Goal: Information Seeking & Learning: Check status

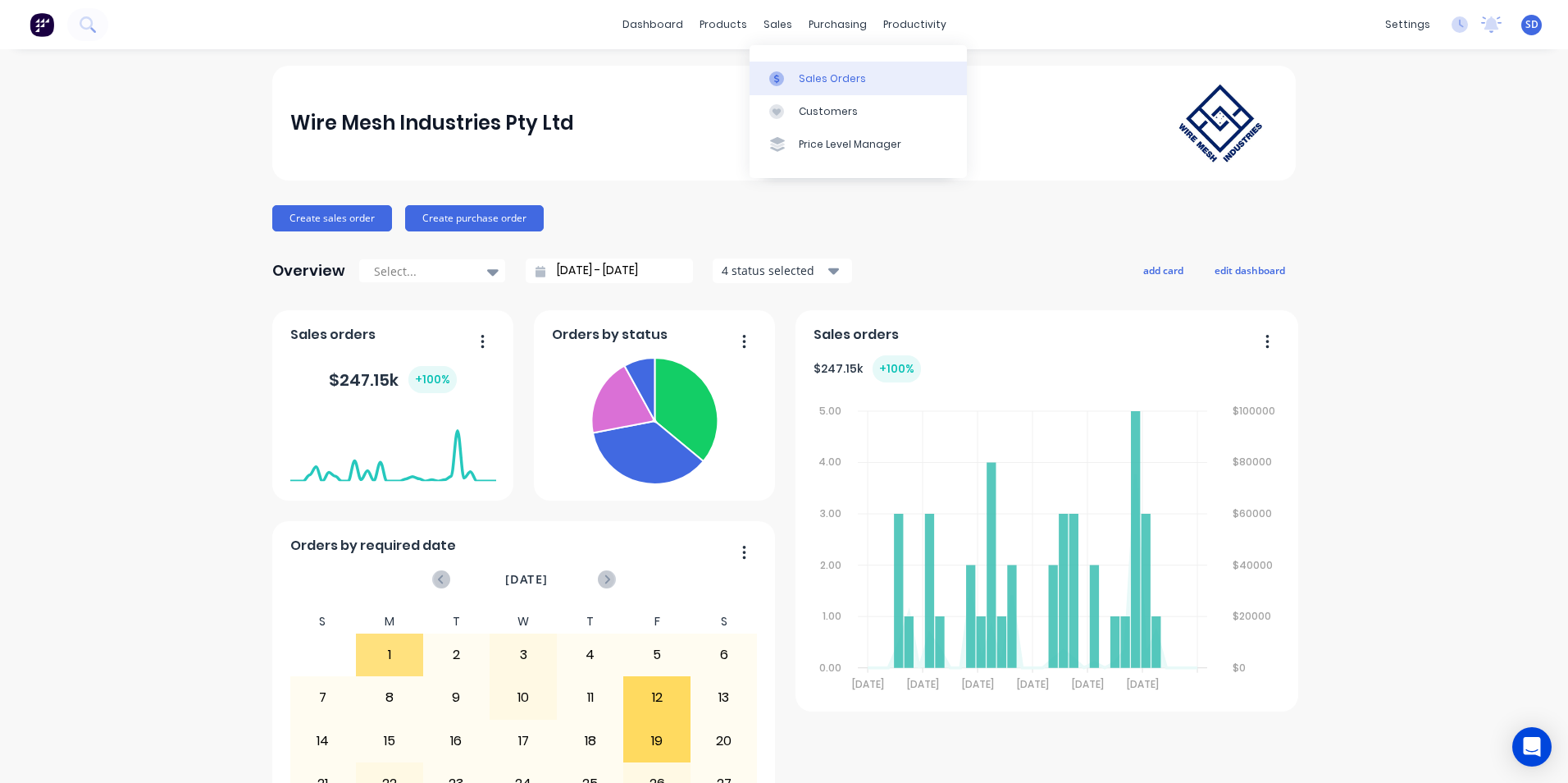
click at [780, 75] on icon at bounding box center [776, 78] width 15 height 15
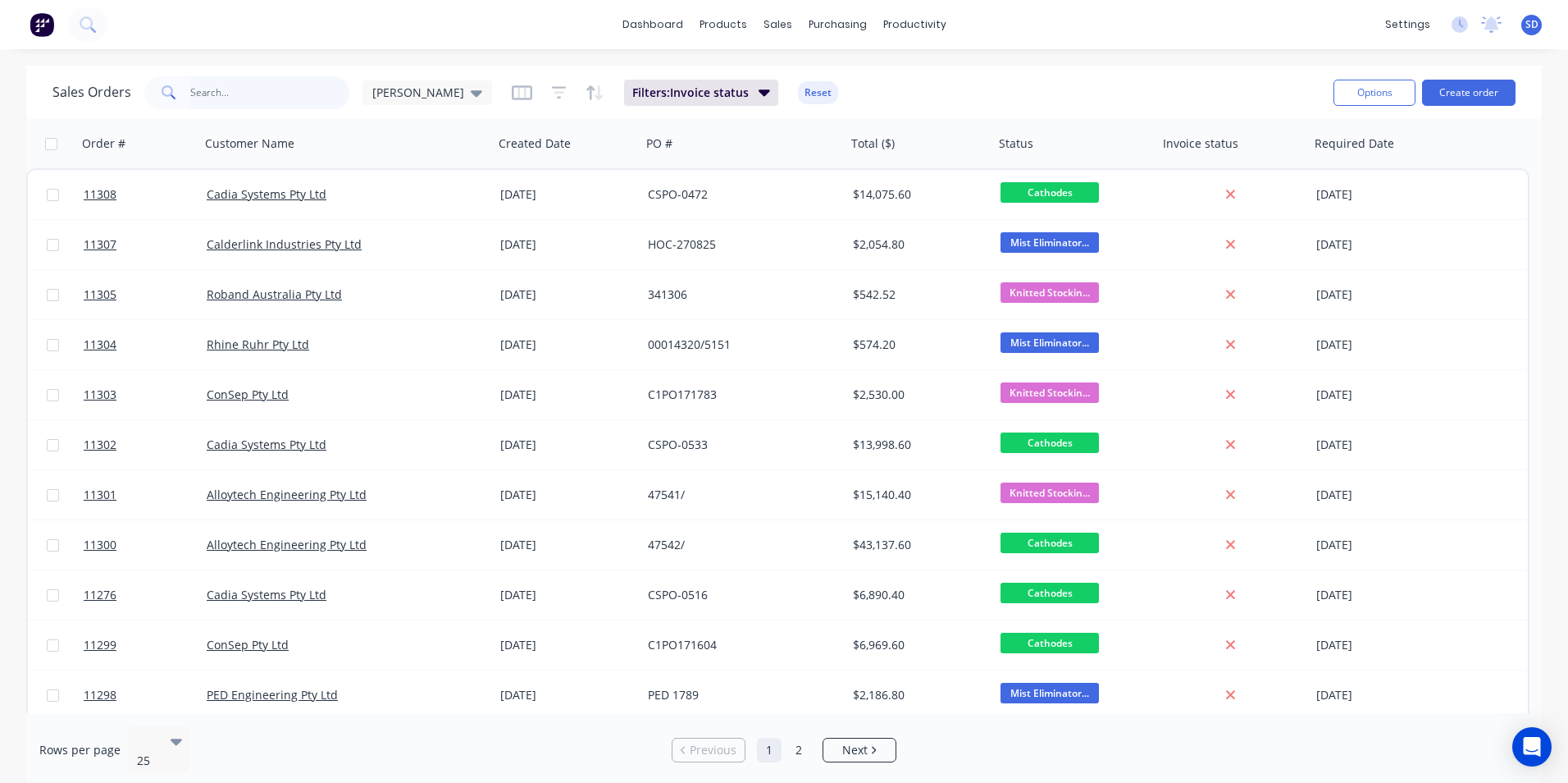
click at [275, 99] on input "text" at bounding box center [269, 93] width 160 height 33
type input "cadia"
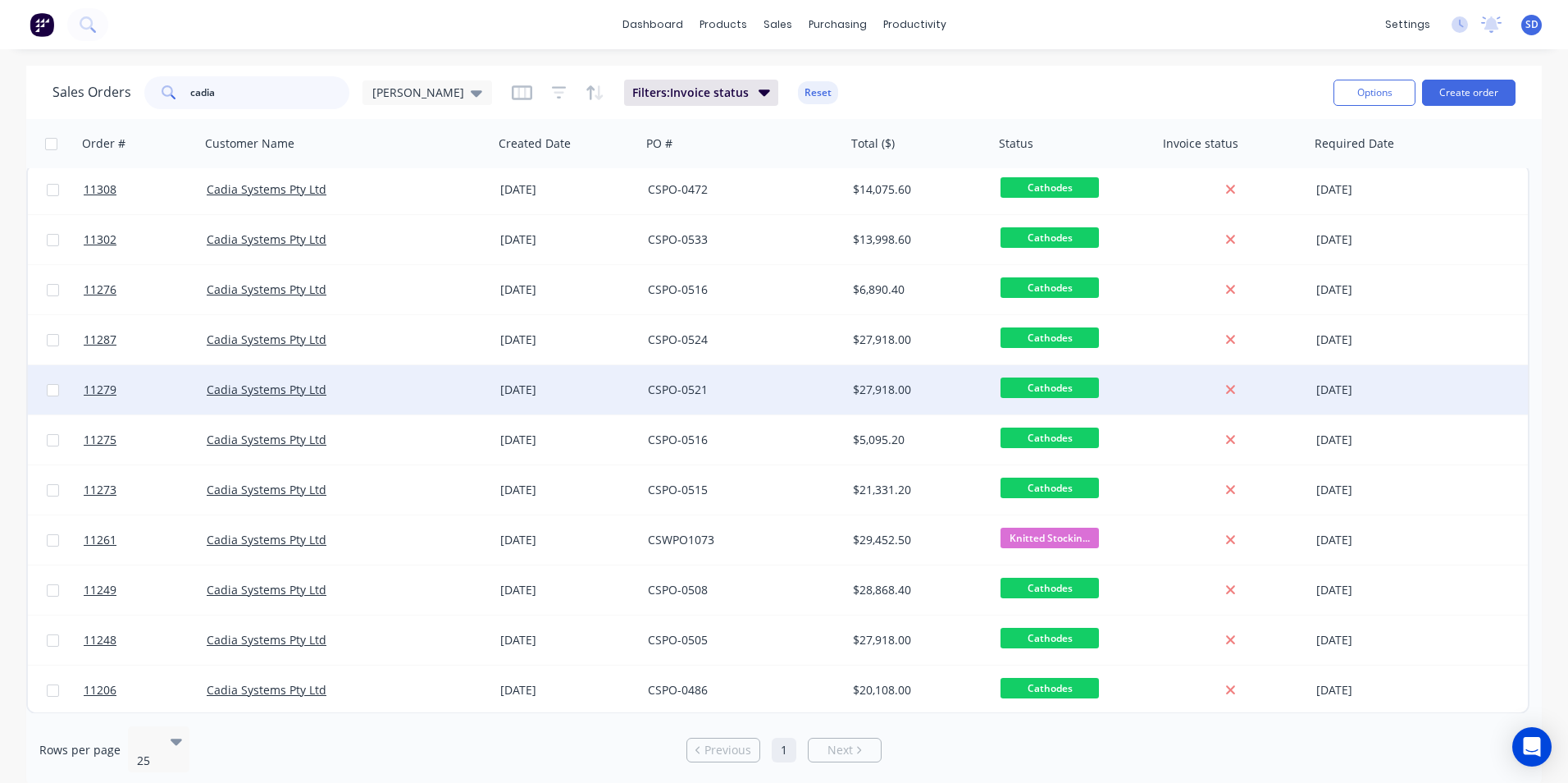
scroll to position [6, 0]
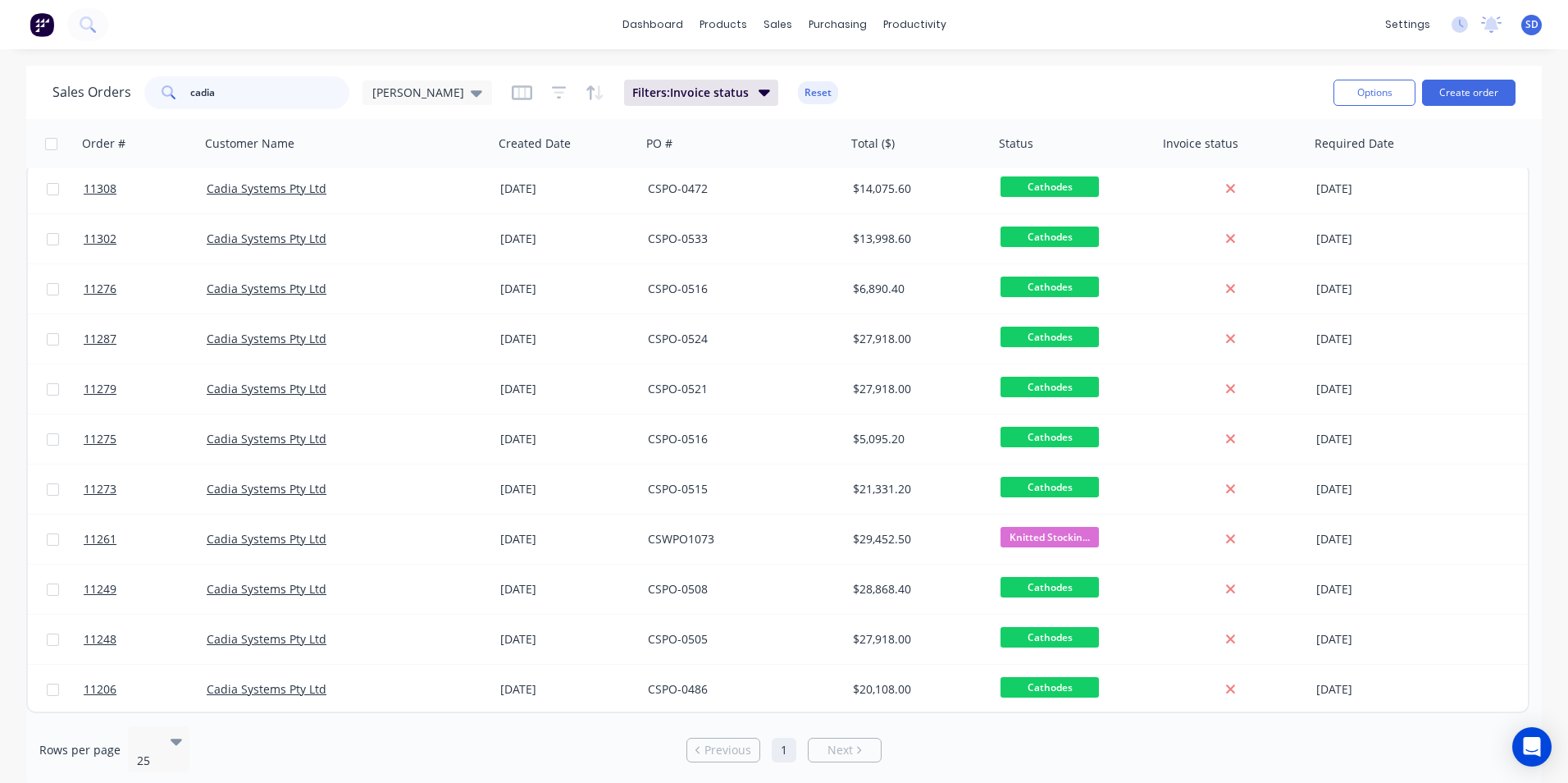
drag, startPoint x: 281, startPoint y: 98, endPoint x: 138, endPoint y: 90, distance: 143.2
click at [138, 90] on div "Sales Orders [PERSON_NAME] WMI" at bounding box center [272, 93] width 439 height 33
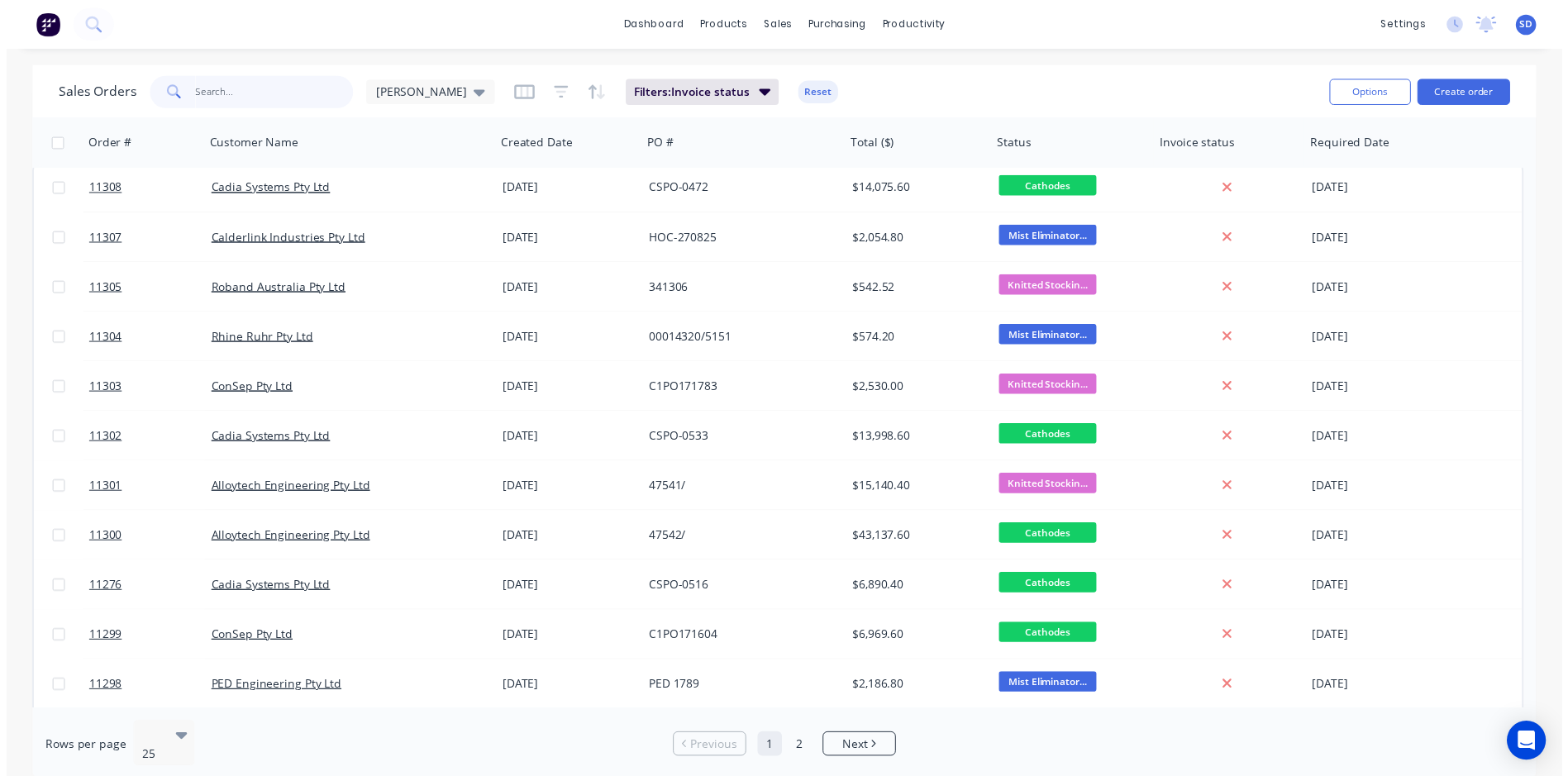
scroll to position [0, 0]
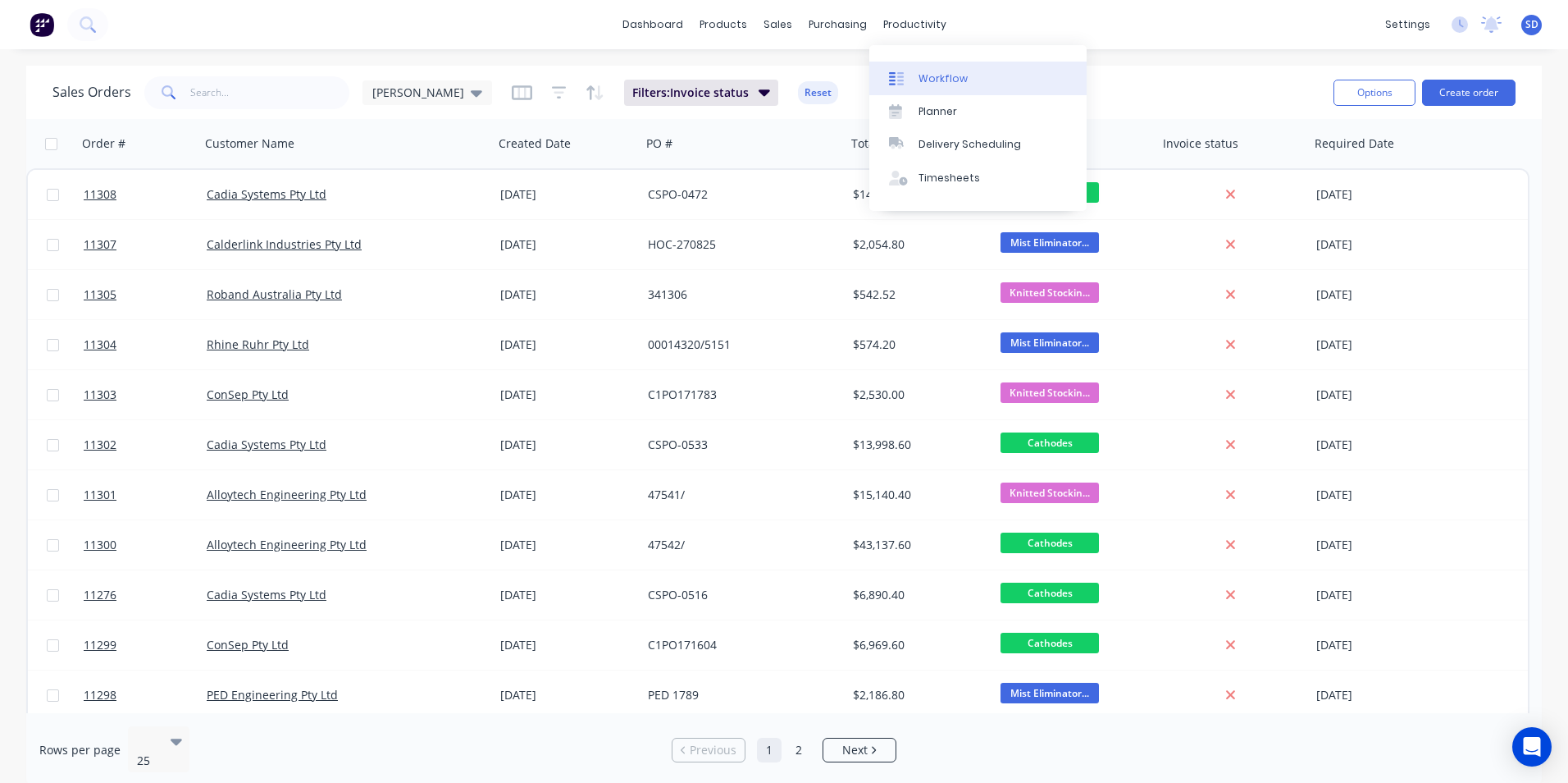
click at [925, 83] on div "Workflow" at bounding box center [942, 78] width 49 height 15
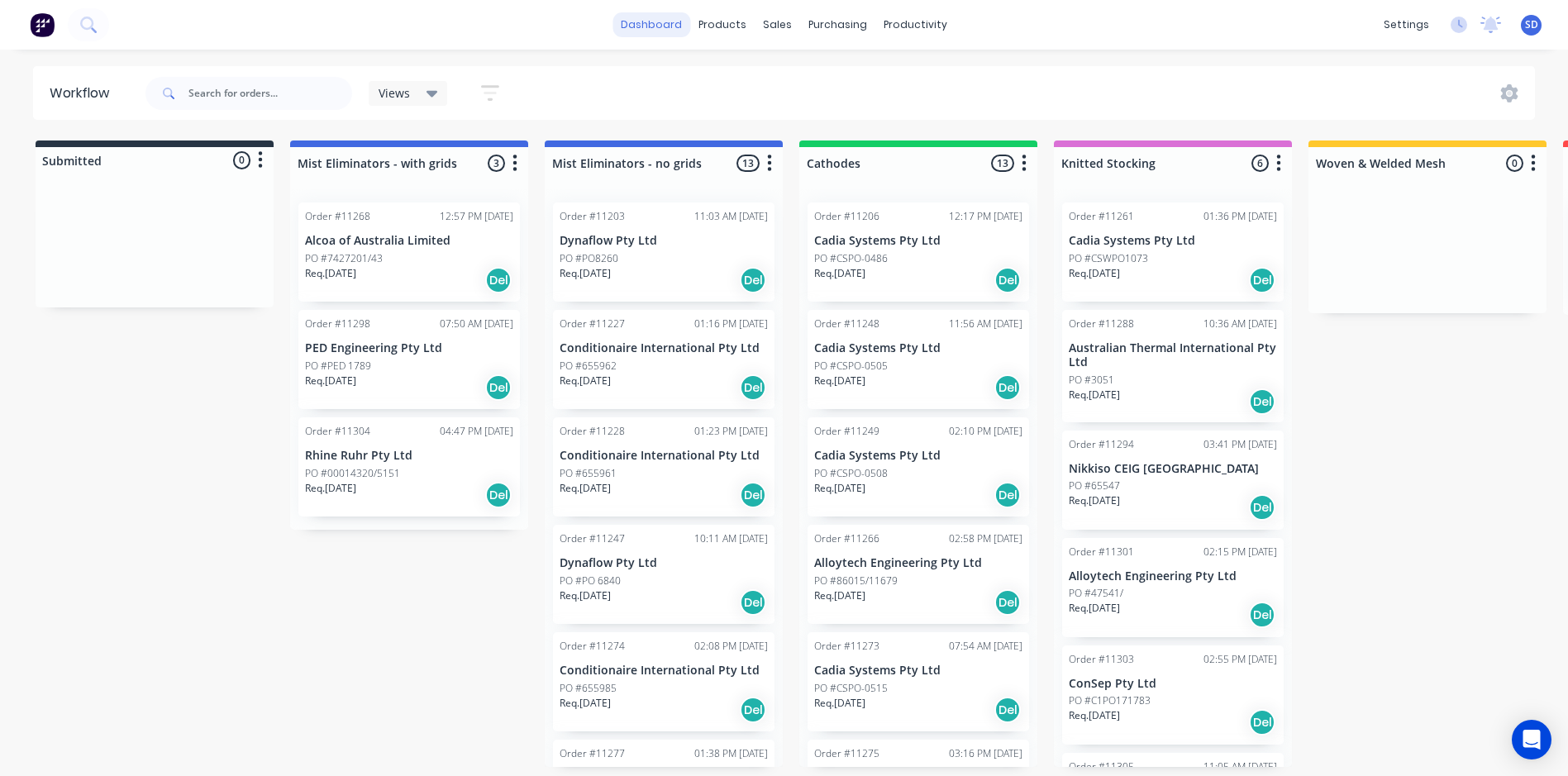
click at [645, 13] on link "dashboard" at bounding box center [651, 24] width 78 height 25
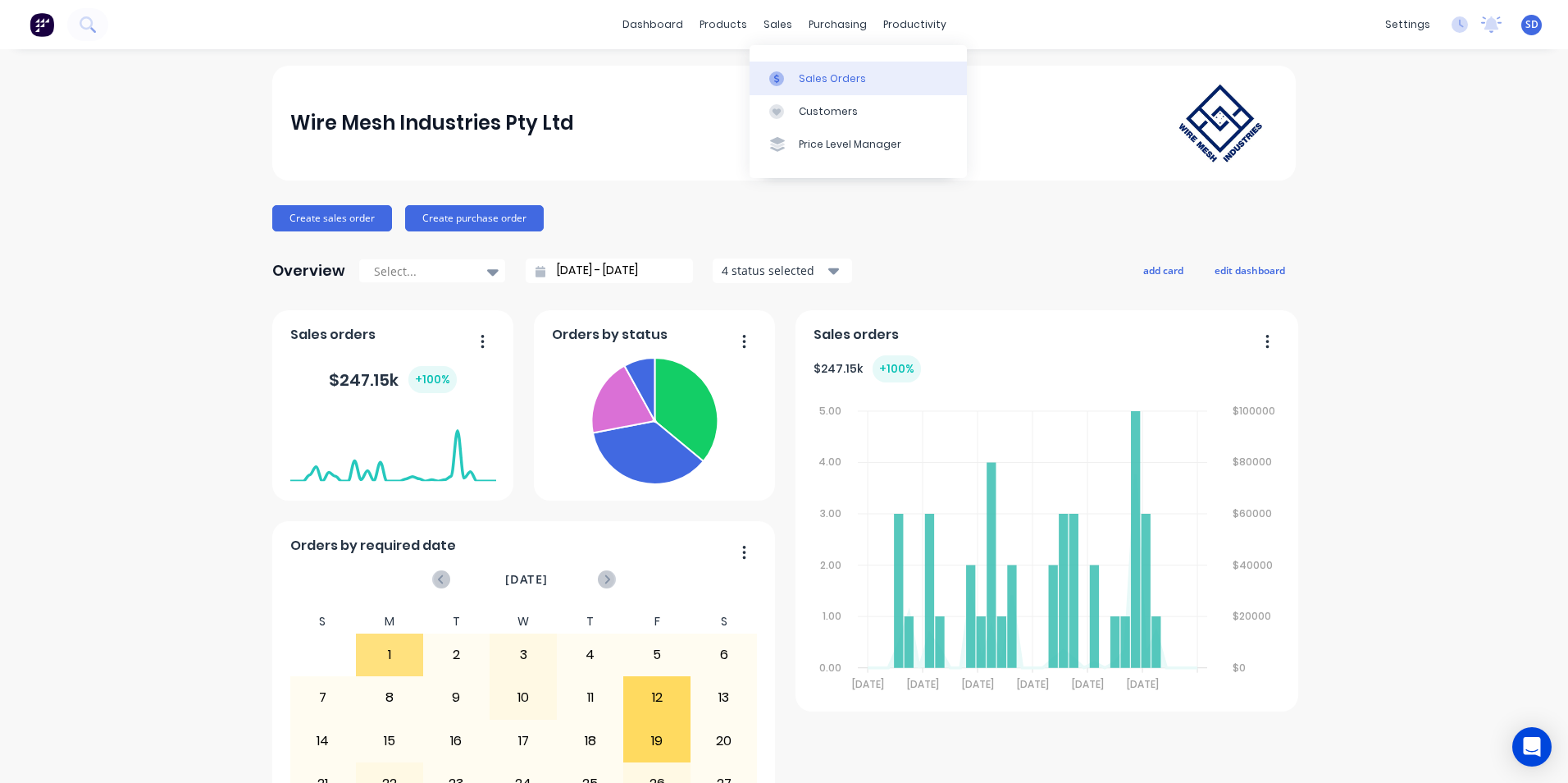
click at [772, 65] on link "Sales Orders" at bounding box center [857, 78] width 217 height 33
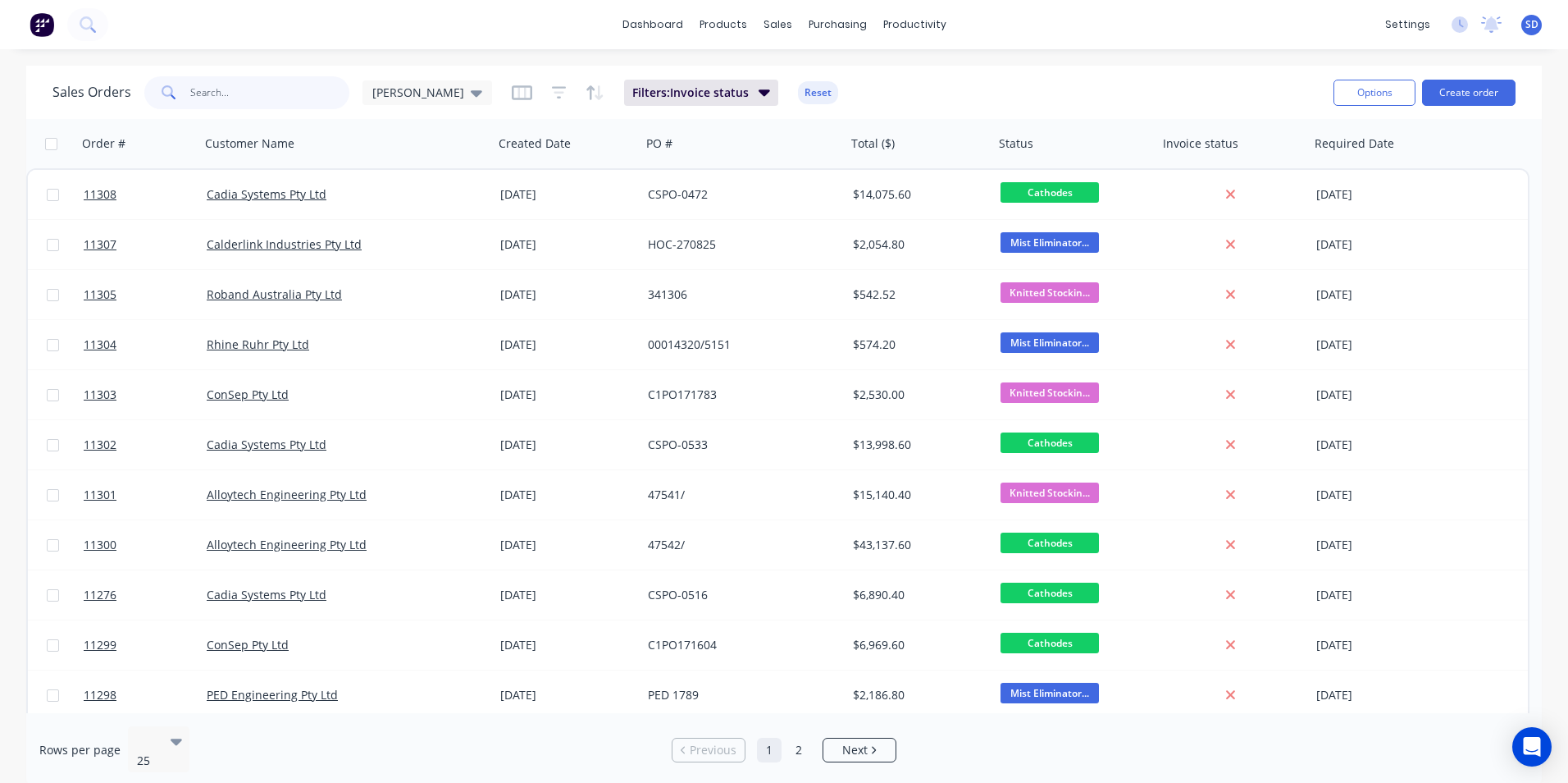
click at [297, 93] on input "text" at bounding box center [269, 93] width 160 height 33
type input "emtivac"
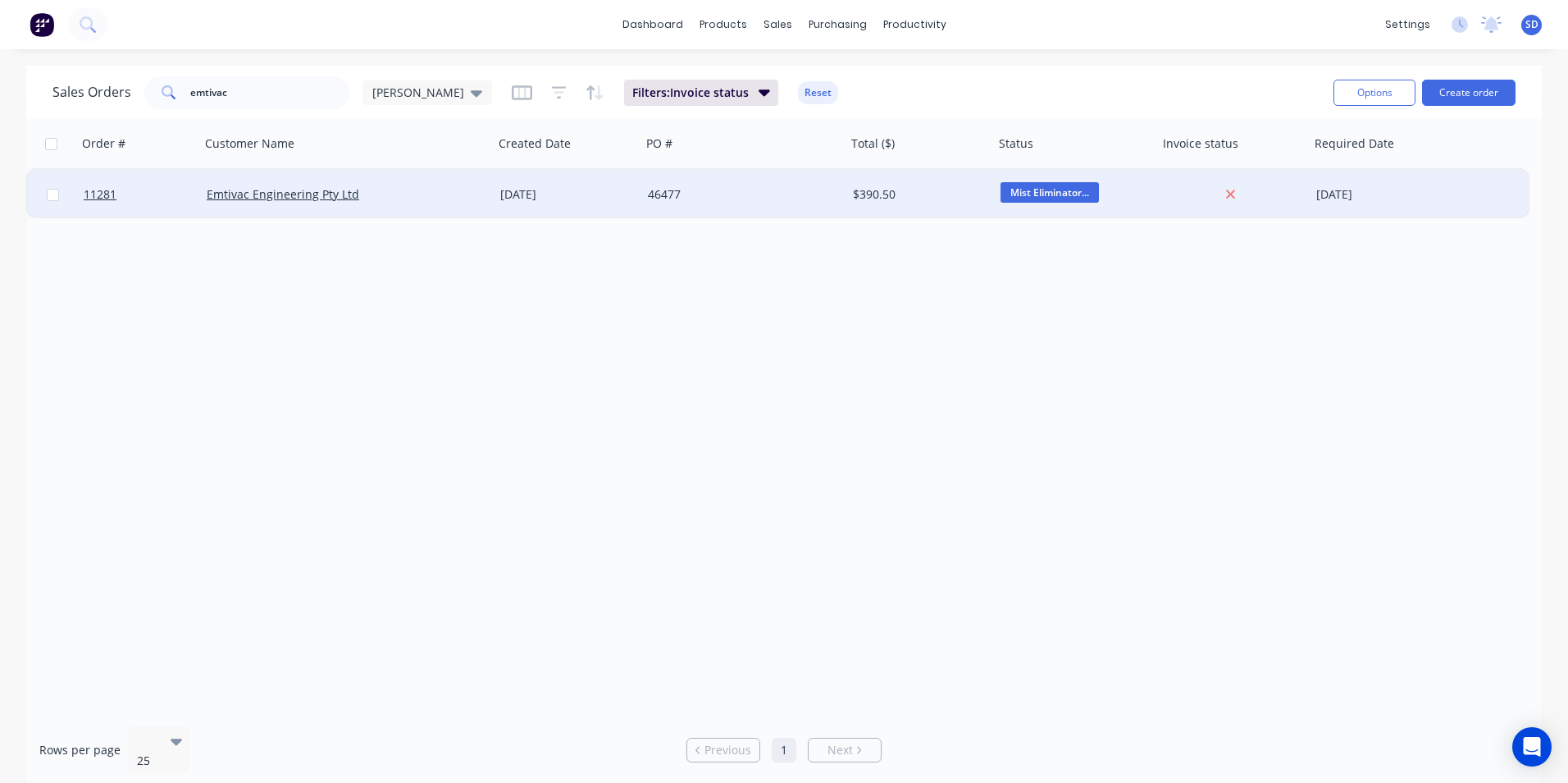
click at [477, 193] on div "Emtivac Engineering Pty Ltd" at bounding box center [347, 195] width 281 height 17
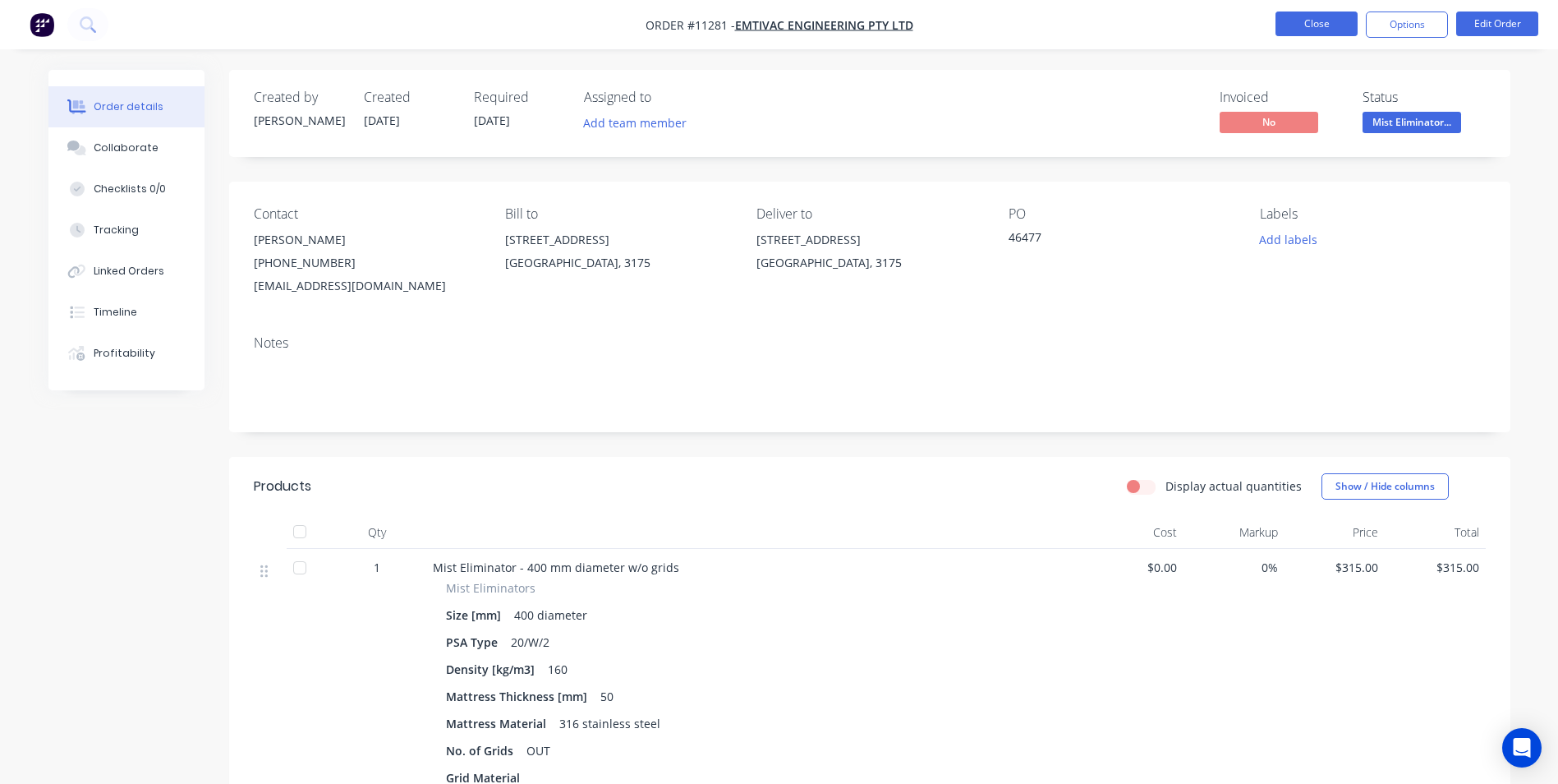
click at [1325, 25] on button "Close" at bounding box center [1317, 23] width 82 height 25
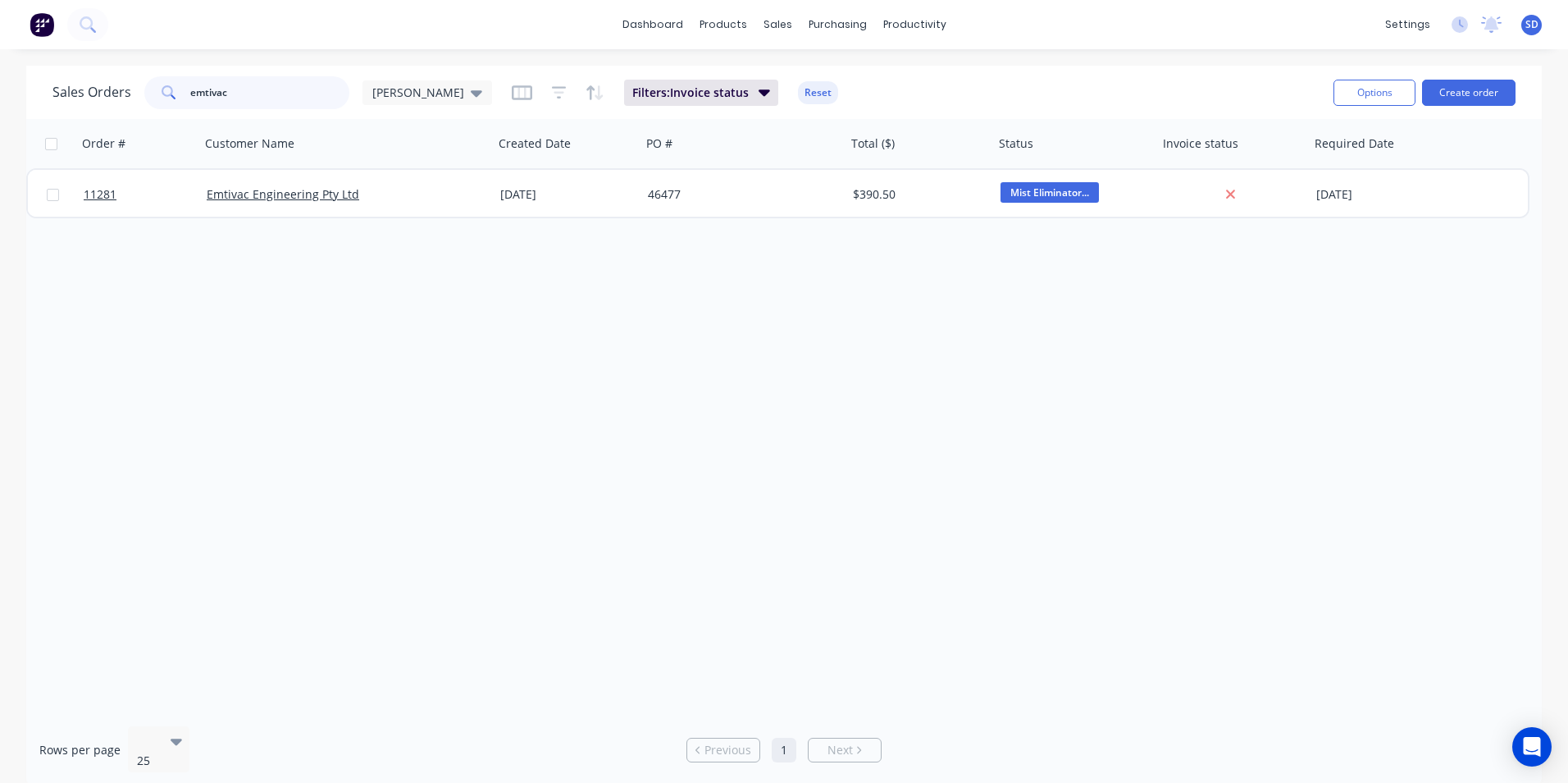
drag, startPoint x: 260, startPoint y: 96, endPoint x: 157, endPoint y: 95, distance: 103.0
click at [157, 95] on div "emtivac" at bounding box center [246, 93] width 205 height 33
type input "apex"
click at [797, 99] on button "Reset" at bounding box center [818, 92] width 41 height 23
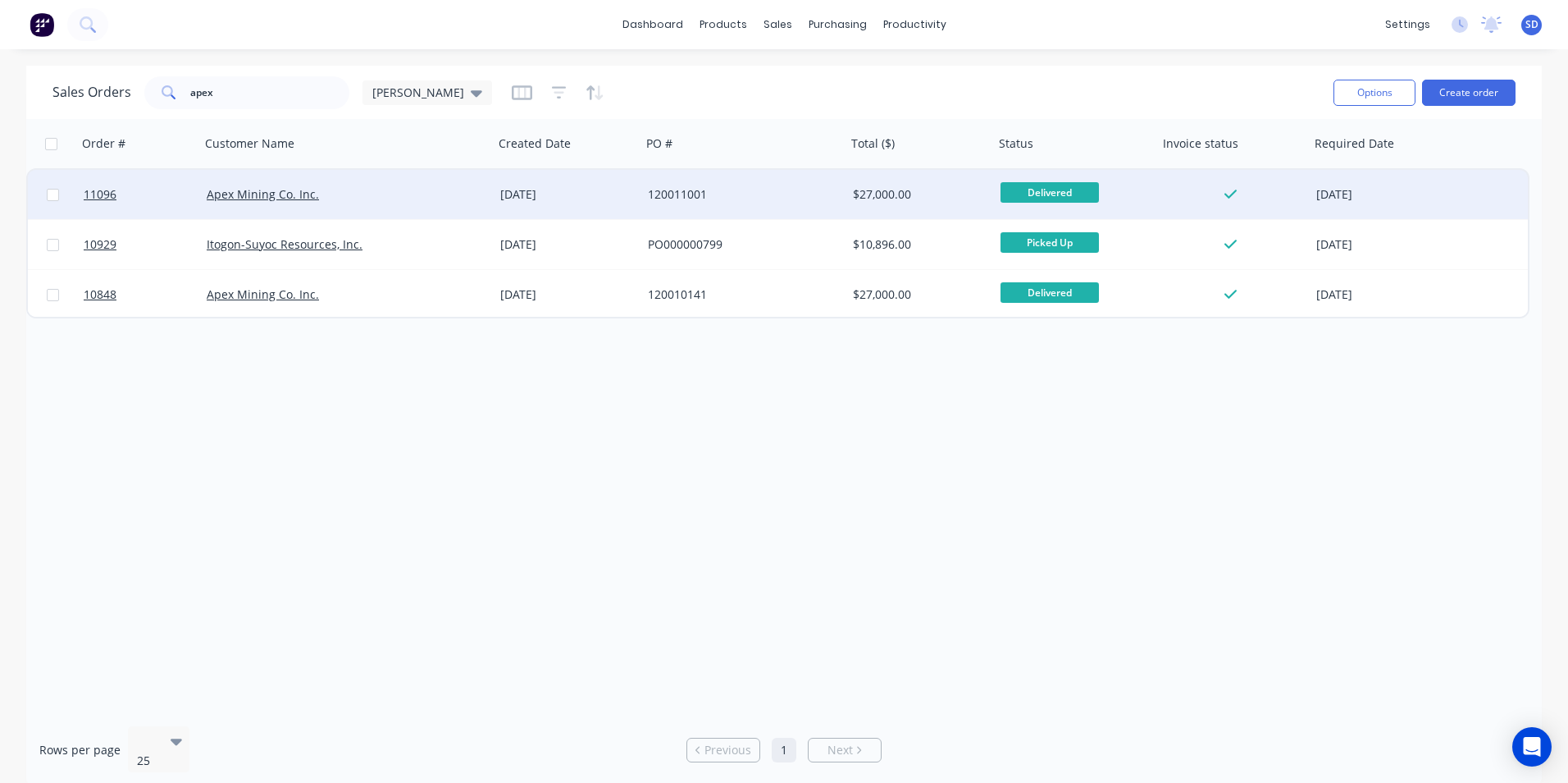
click at [765, 195] on div "120011001" at bounding box center [738, 195] width 182 height 17
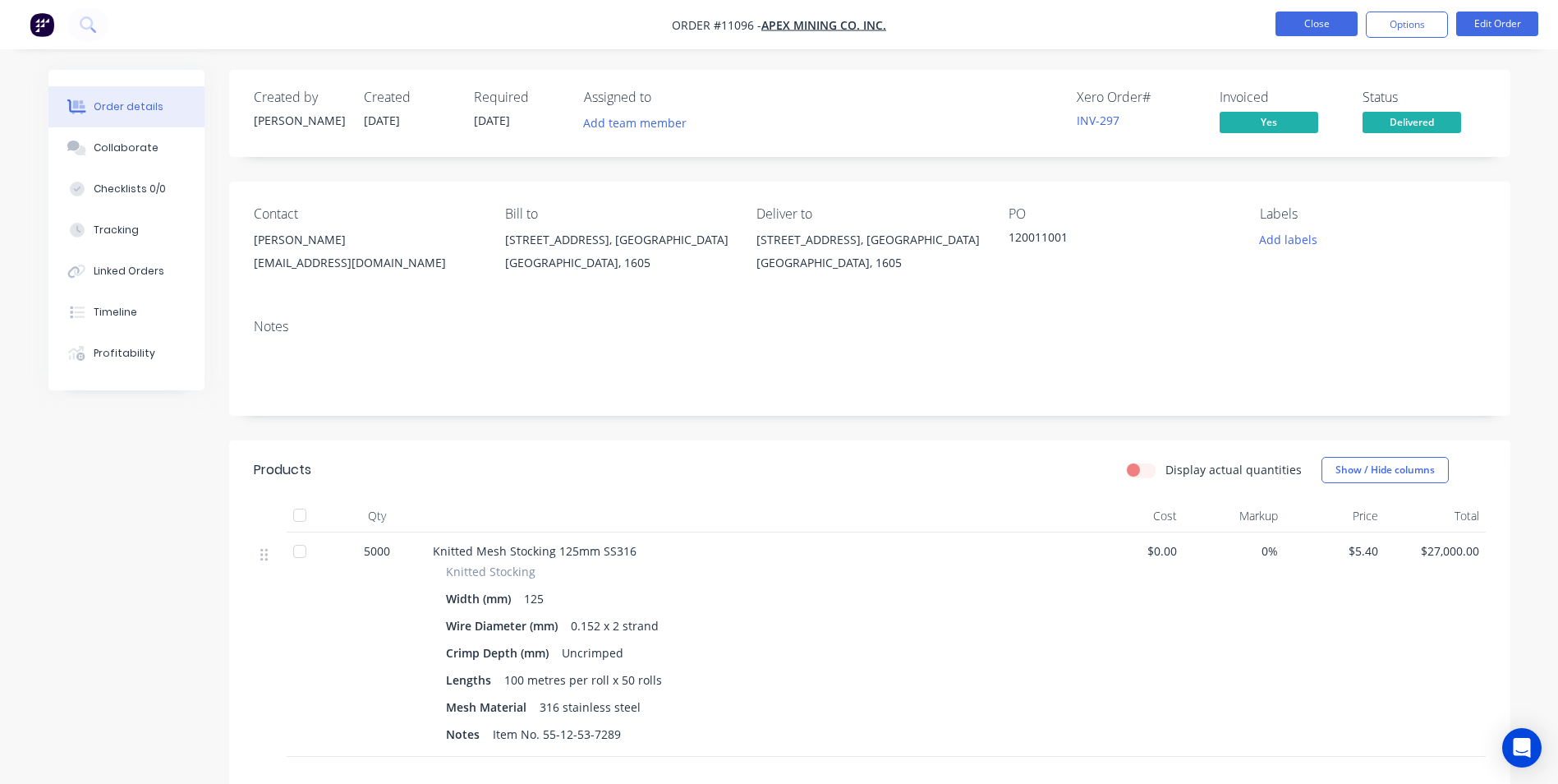
click at [1315, 17] on button "Close" at bounding box center [1317, 23] width 82 height 25
